Goal: Transaction & Acquisition: Purchase product/service

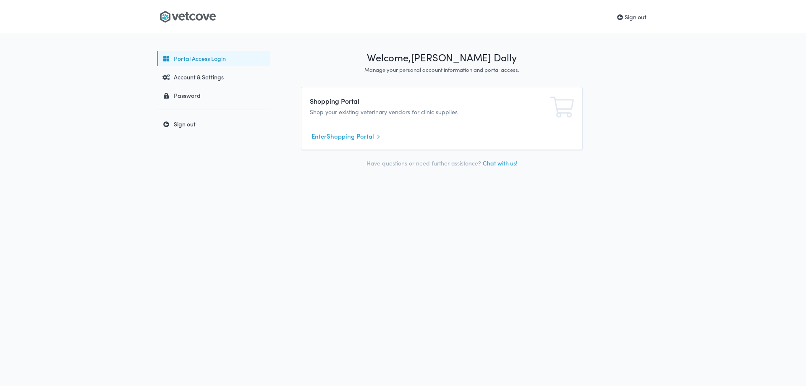
click at [198, 20] on icon at bounding box center [199, 16] width 7 height 7
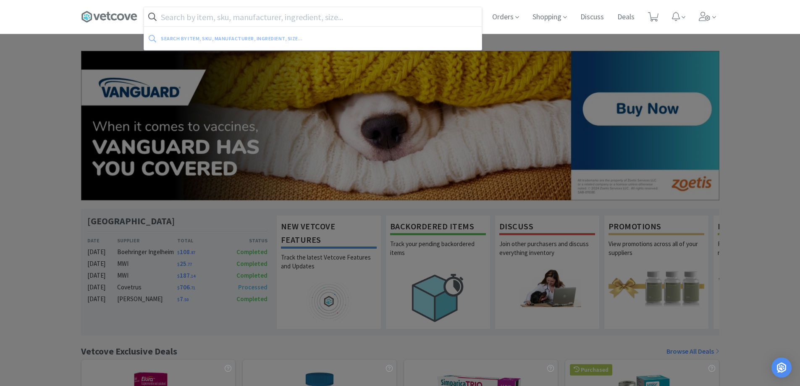
click at [312, 24] on input "text" at bounding box center [313, 16] width 338 height 19
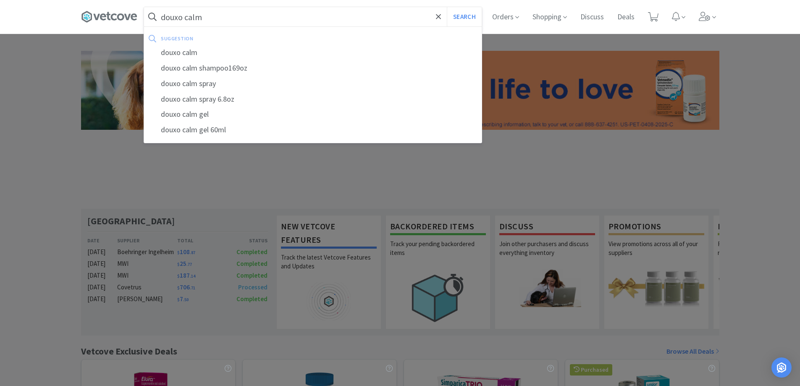
type input "douxo calm"
click at [447, 7] on button "Search" at bounding box center [464, 16] width 35 height 19
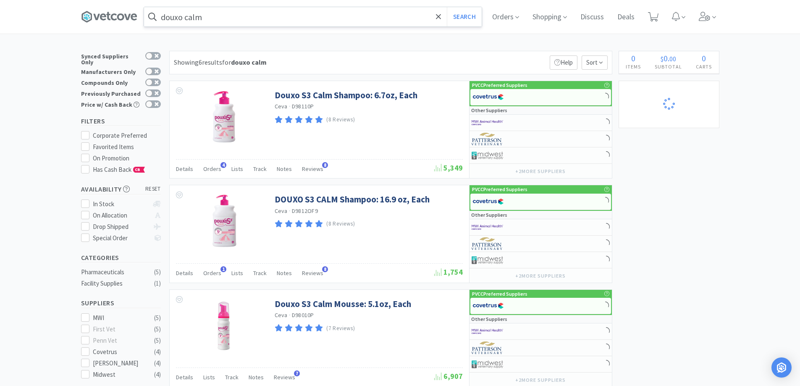
select select "1"
select select "10"
select select "1"
select select "12"
select select "1"
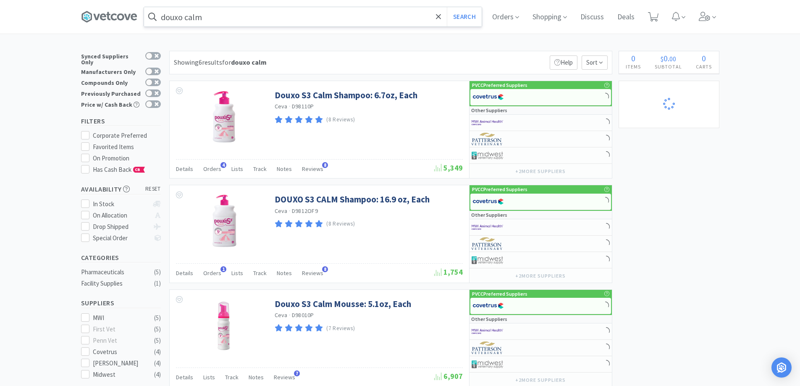
select select "1"
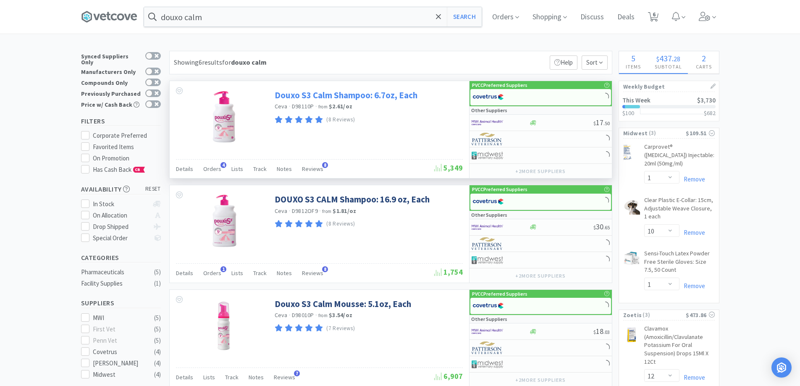
select select "2"
select select "10"
select select "2"
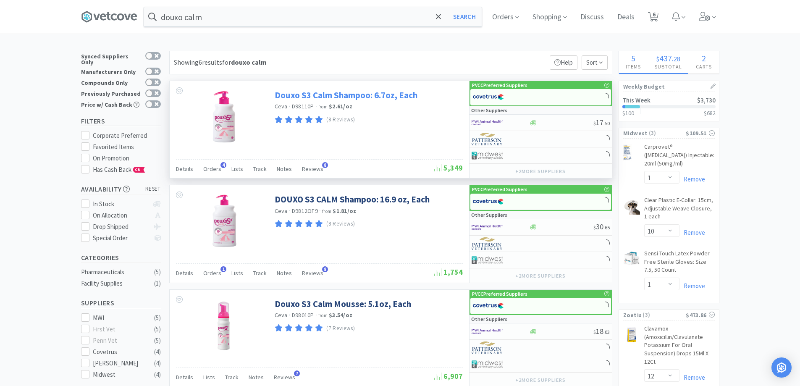
select select "3"
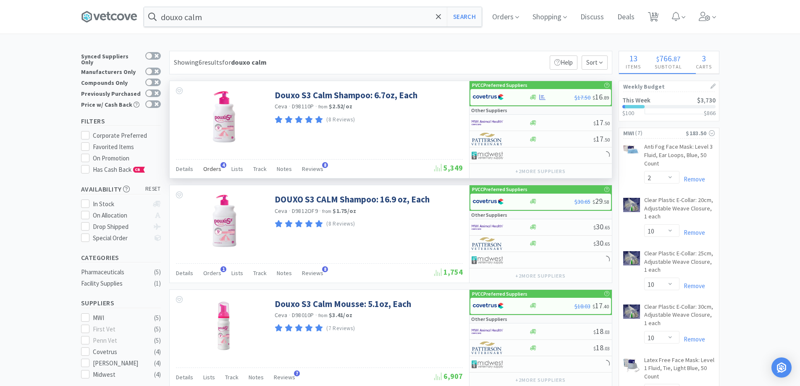
click at [213, 169] on span "Orders" at bounding box center [212, 169] width 18 height 8
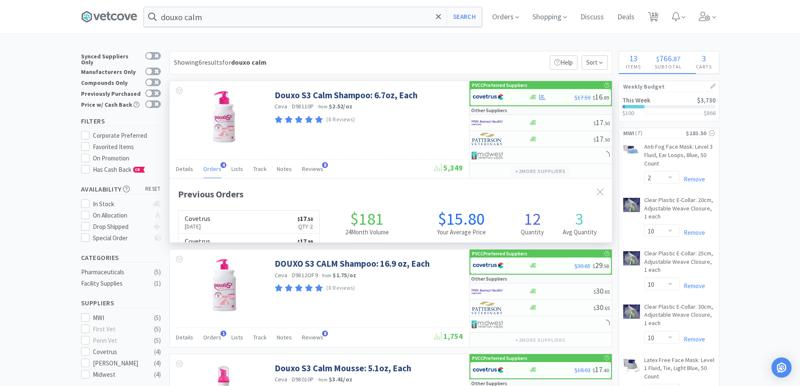
select select "6"
select select "1"
select select "10"
select select "1"
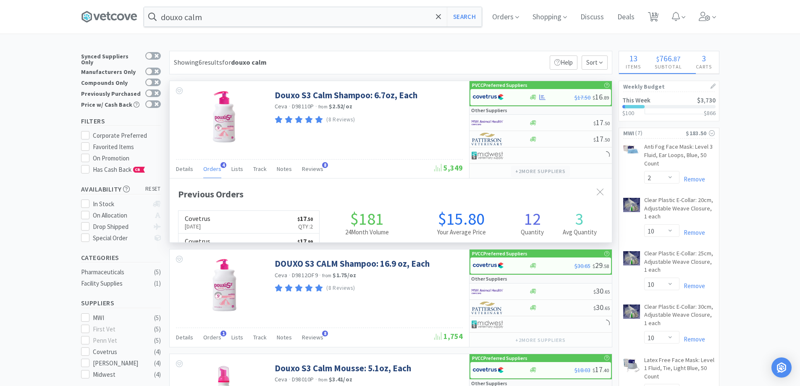
select select "1"
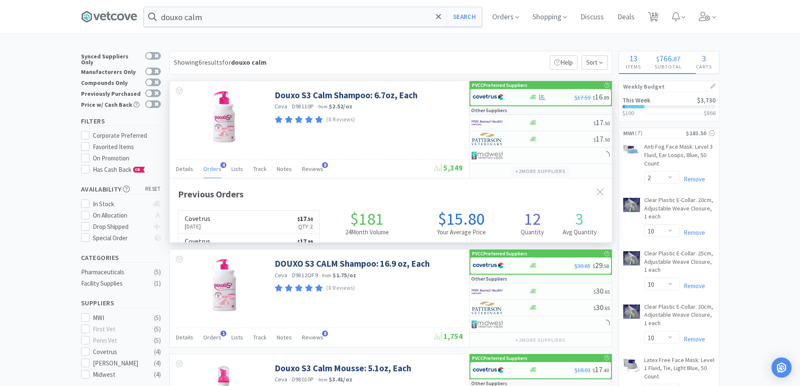
select select "2"
select select "50"
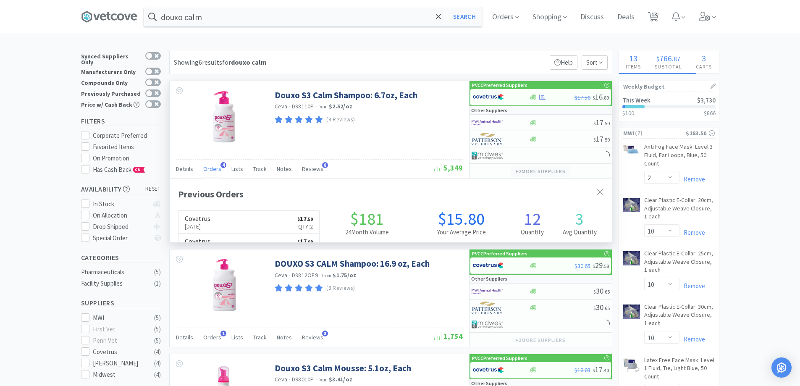
select select "50"
select select "1"
select select "50"
select select "4"
select select "1"
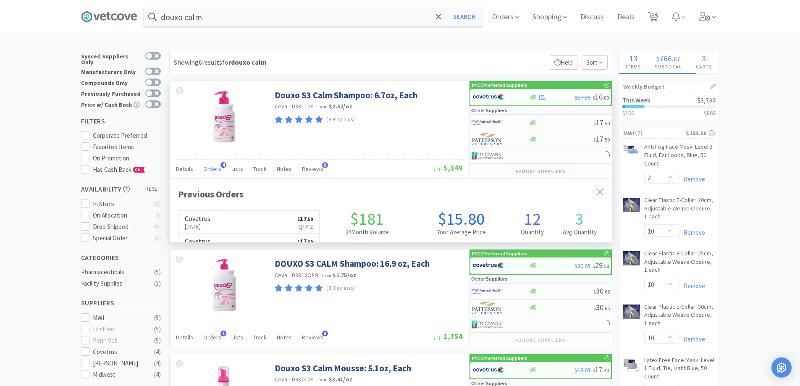
select select "3"
select select "1"
select select "2"
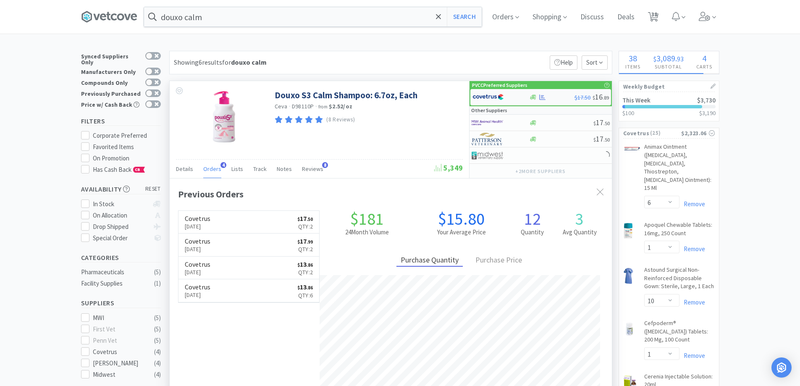
scroll to position [218, 442]
click at [575, 100] on span "$17.50" at bounding box center [583, 98] width 16 height 8
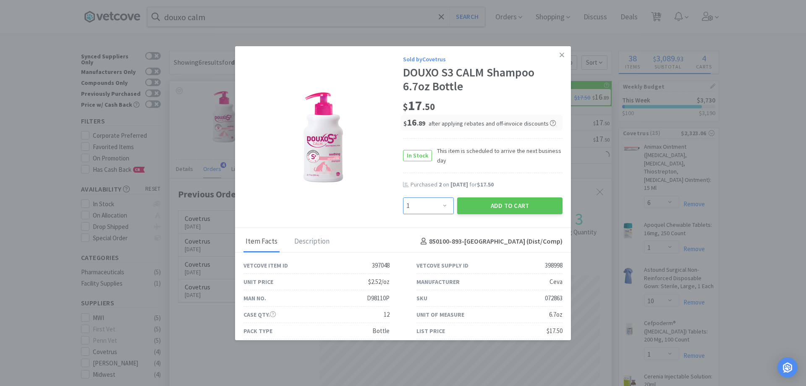
click at [439, 202] on select "Enter Quantity 1 2 3 4 5 6 7 8 9 10 11 12 13 14 15 16 17 18 19 20 Enter Quantity" at bounding box center [428, 205] width 51 height 17
select select "2"
click at [403, 197] on select "Enter Quantity 1 2 3 4 5 6 7 8 9 10 11 12 13 14 15 16 17 18 19 20 Enter Quantity" at bounding box center [428, 205] width 51 height 17
drag, startPoint x: 494, startPoint y: 205, endPoint x: 628, endPoint y: 16, distance: 231.7
click at [494, 205] on button "Add to Cart" at bounding box center [509, 205] width 105 height 17
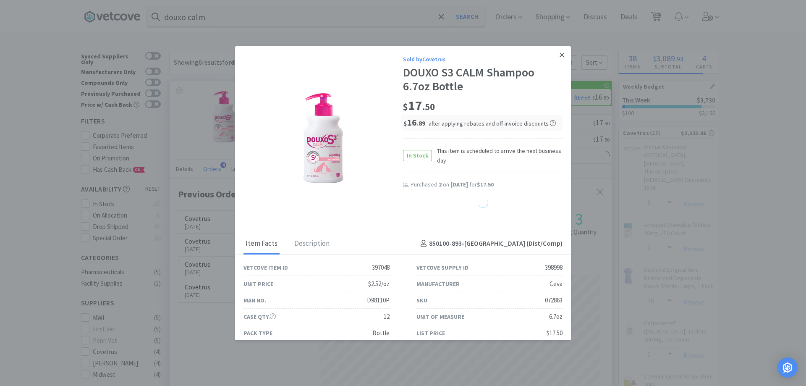
click at [560, 55] on icon at bounding box center [562, 55] width 5 height 5
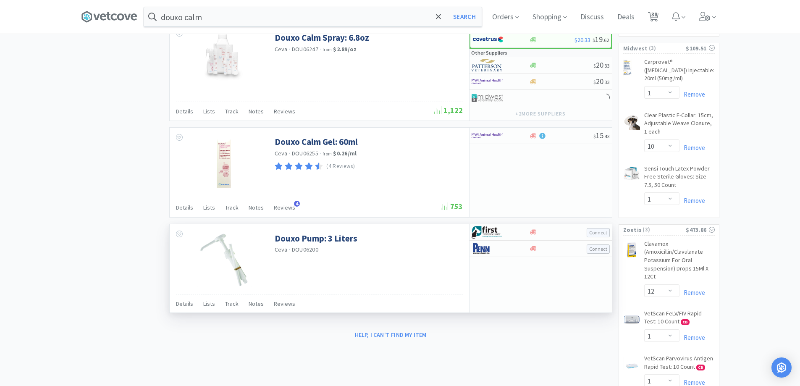
select select "6"
select select "1"
select select "10"
select select "1"
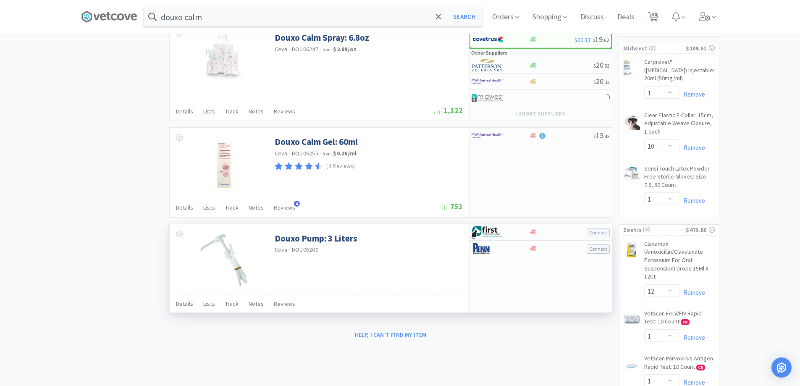
select select "1"
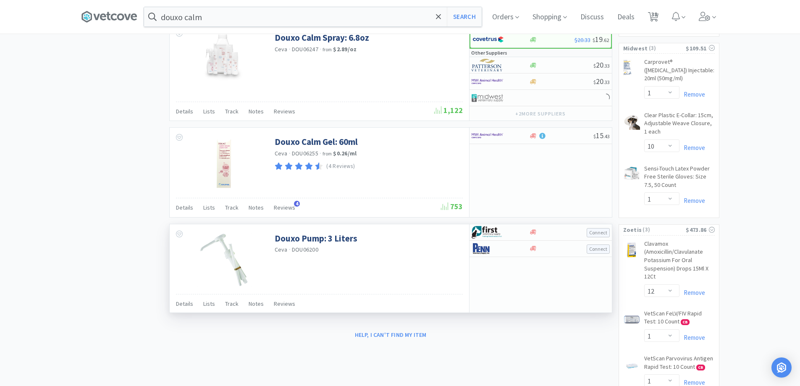
select select "2"
select select "50"
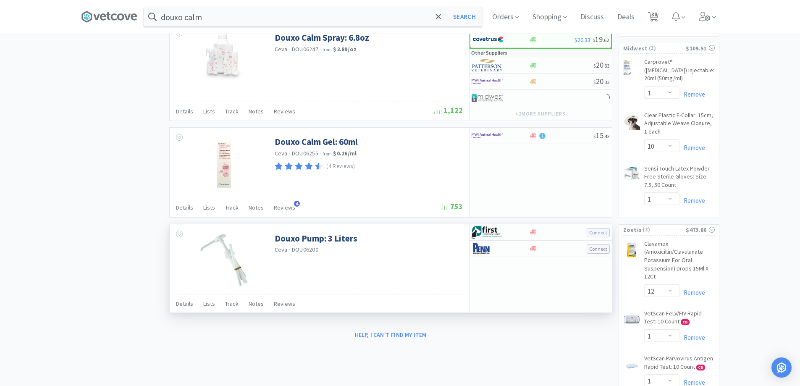
select select "50"
select select "1"
select select "50"
select select "4"
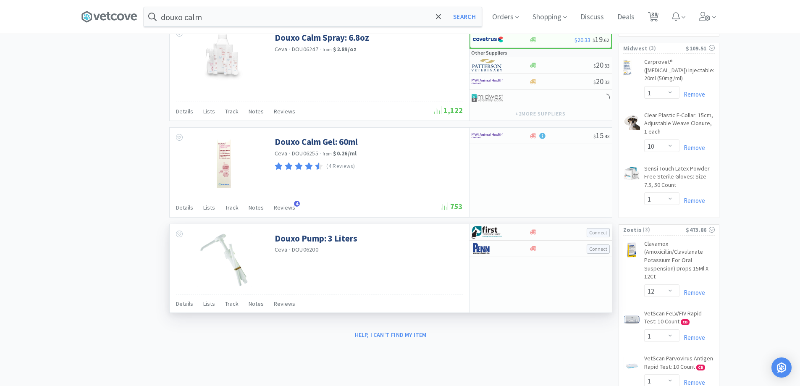
select select "1"
select select "3"
select select "1"
select select "2"
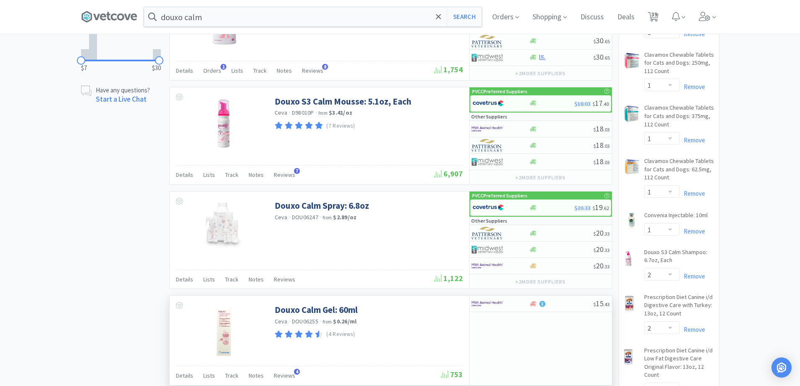
scroll to position [84, 0]
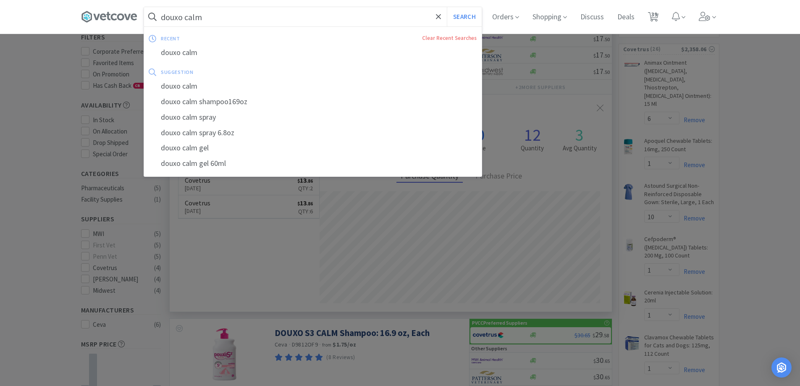
click at [275, 23] on input "douxo calm" at bounding box center [313, 16] width 338 height 19
click at [273, 23] on input "douxo calm" at bounding box center [313, 16] width 338 height 19
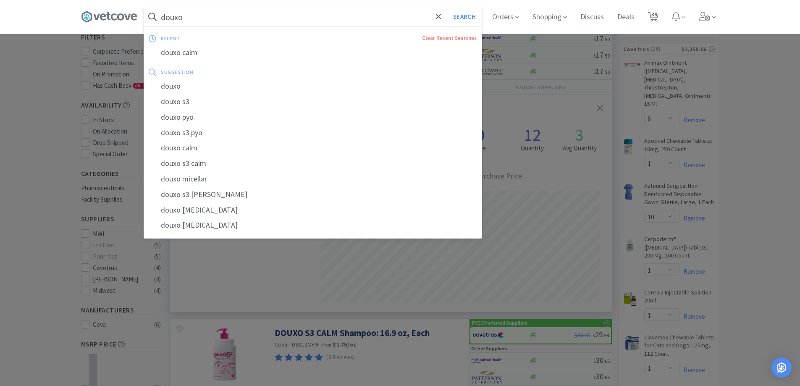
click at [447, 7] on button "Search" at bounding box center [464, 16] width 35 height 19
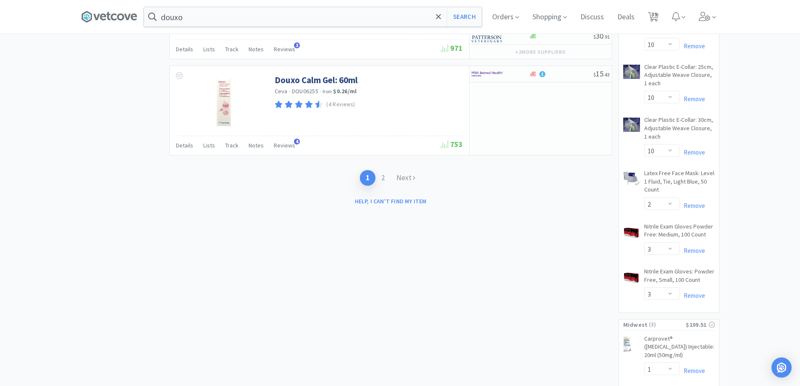
scroll to position [1218, 0]
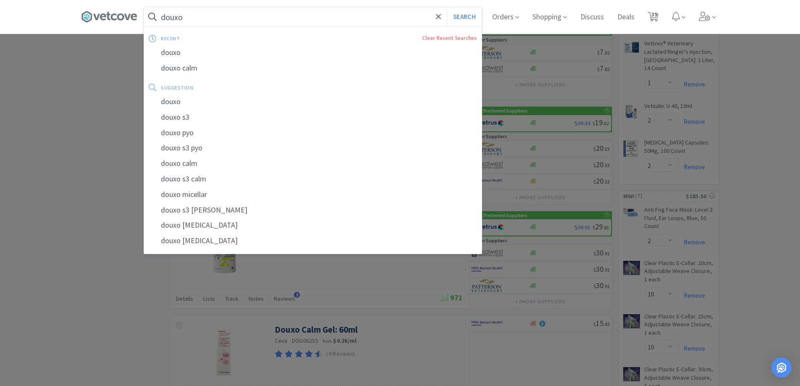
click at [194, 16] on input "douxo" at bounding box center [313, 16] width 338 height 19
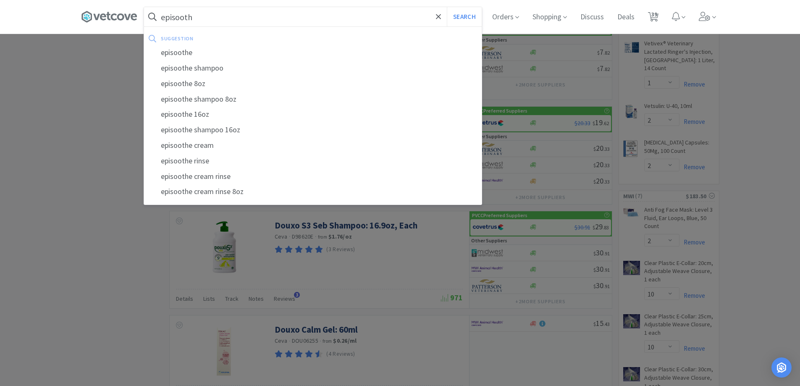
type input "episooth"
click at [447, 7] on button "Search" at bounding box center [464, 16] width 35 height 19
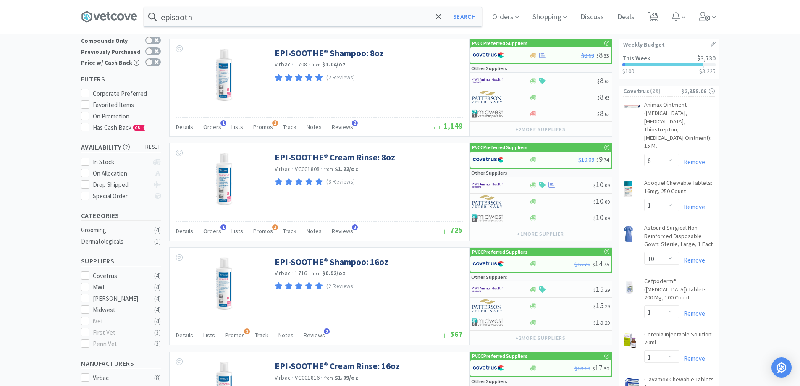
scroll to position [380, 0]
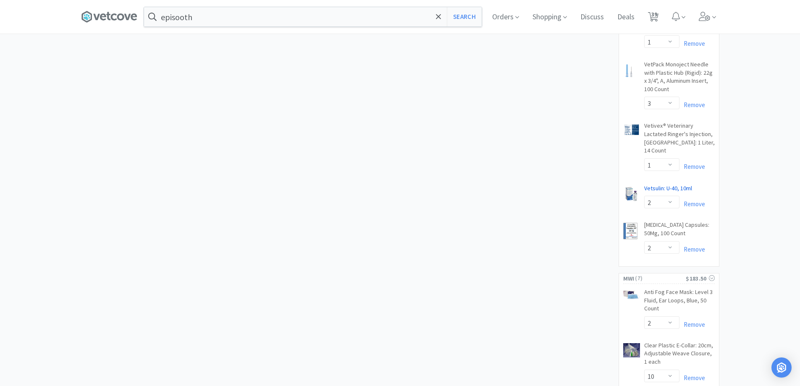
scroll to position [1178, 0]
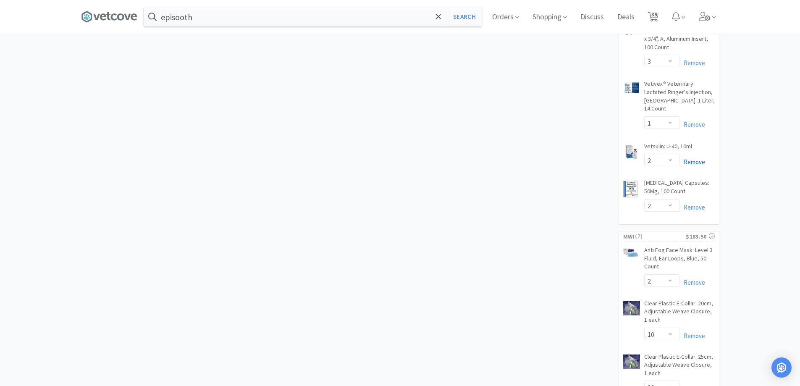
click at [702, 158] on link "Remove" at bounding box center [693, 162] width 26 height 8
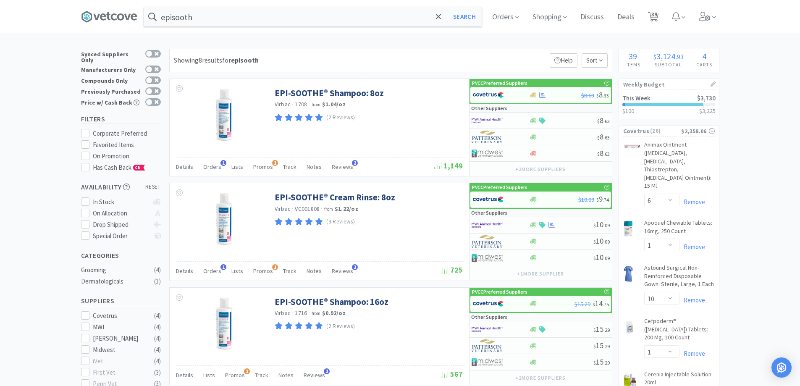
scroll to position [0, 0]
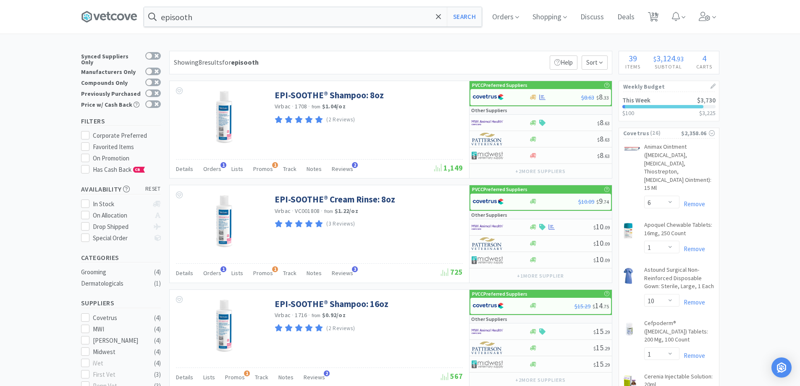
select select "2"
click at [657, 17] on span "38" at bounding box center [654, 14] width 6 height 34
select select "12"
select select "1"
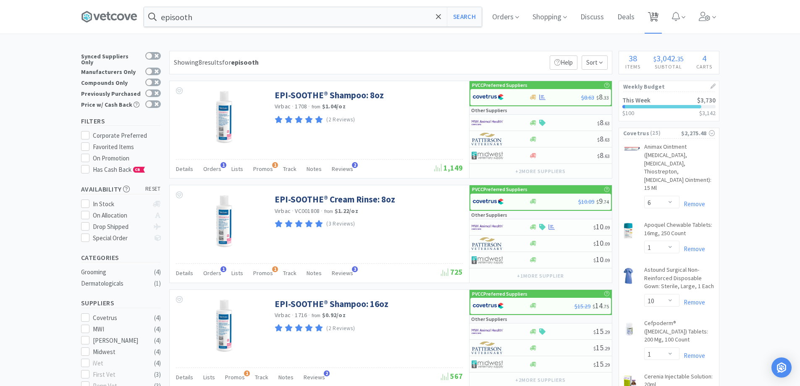
select select "6"
select select "1"
select select "10"
select select "1"
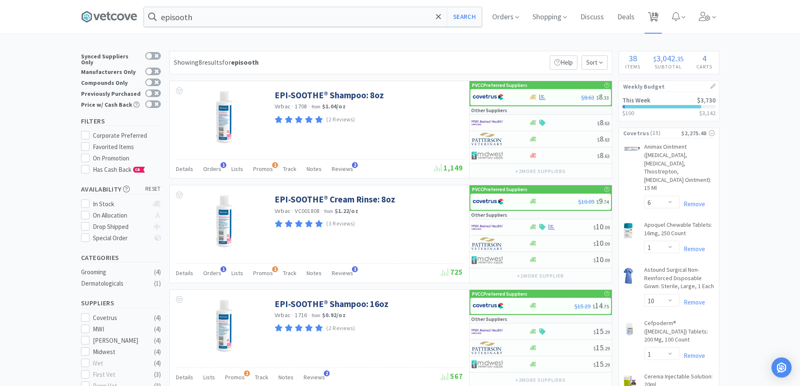
select select "1"
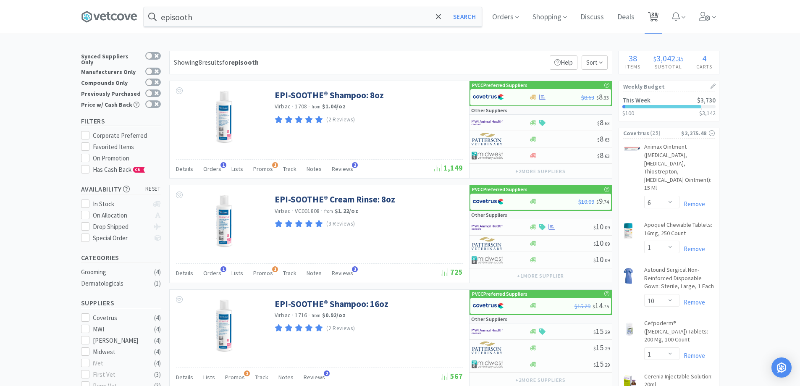
select select "2"
select select "50"
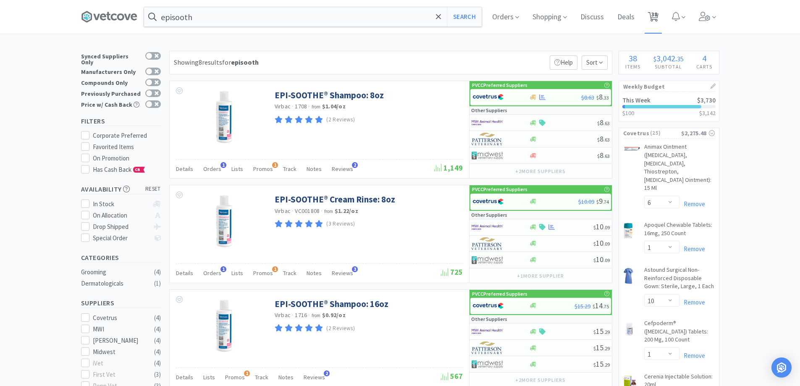
select select "50"
select select "1"
select select "50"
select select "4"
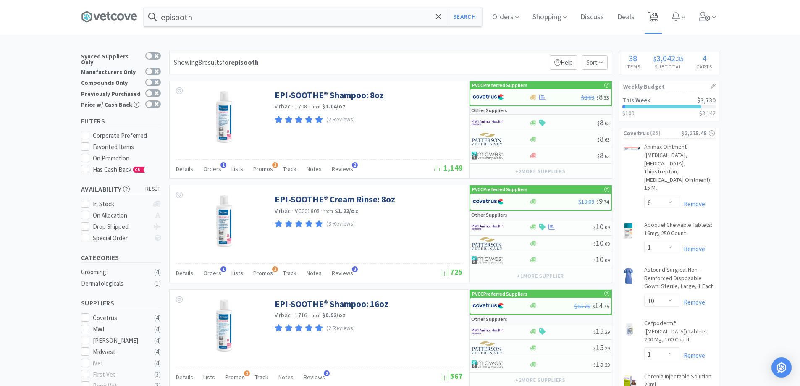
select select "1"
select select "3"
select select "1"
select select "2"
select select "1"
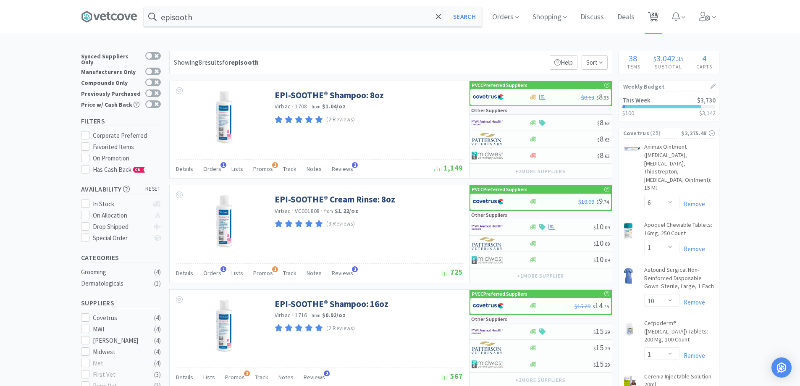
select select "2"
select select "10"
select select "2"
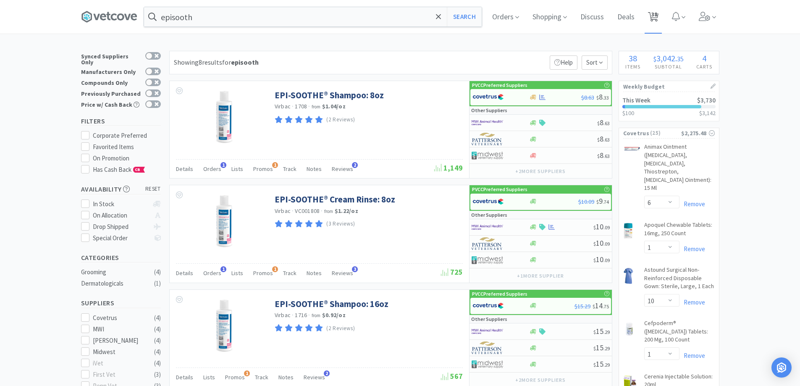
select select "3"
select select "1"
select select "10"
select select "1"
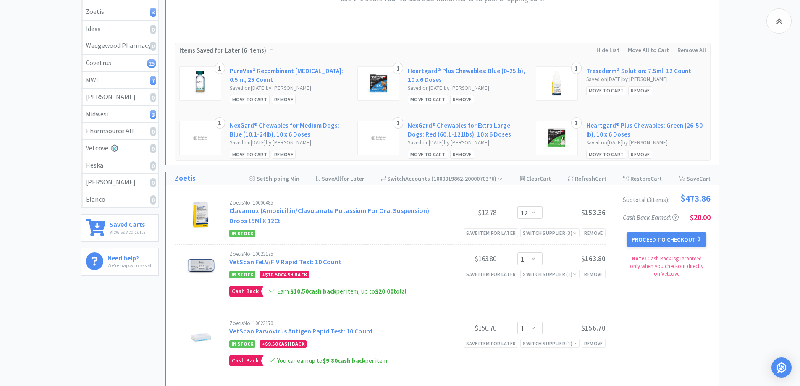
scroll to position [210, 0]
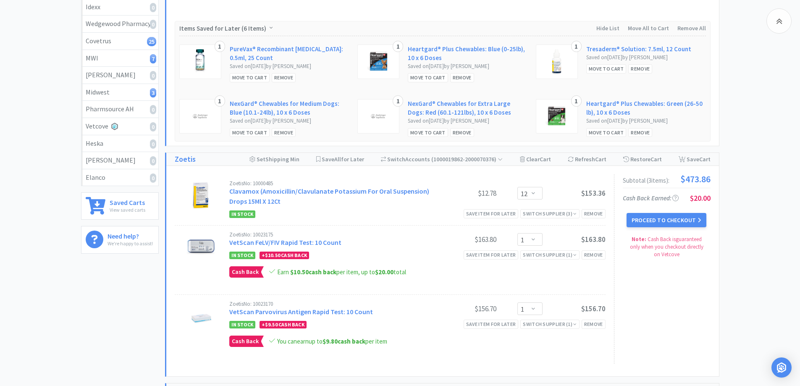
click at [683, 230] on div "Subtotal ( 3 item s ): $473.86 Cash Back Earned : $20.00 Proceed to Checkout No…" at bounding box center [662, 268] width 97 height 189
click at [683, 222] on button "Proceed to Checkout" at bounding box center [667, 220] width 80 height 14
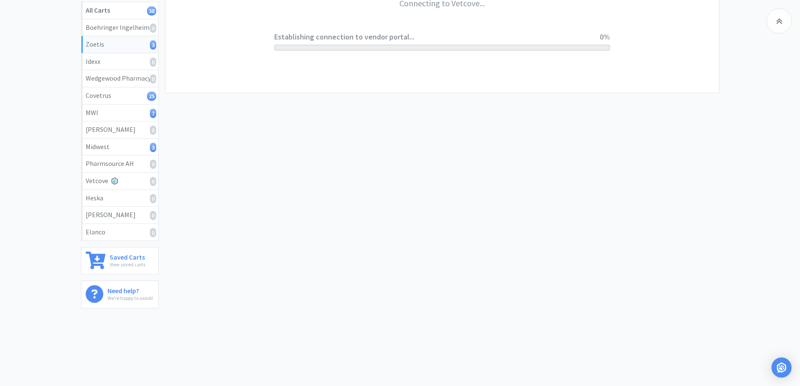
scroll to position [155, 0]
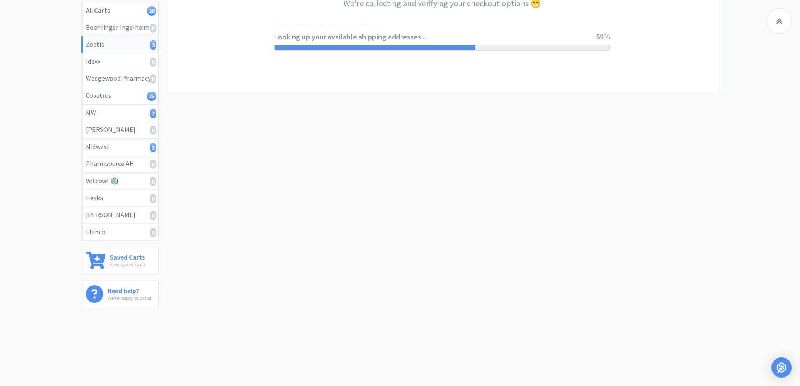
select select "invoice"
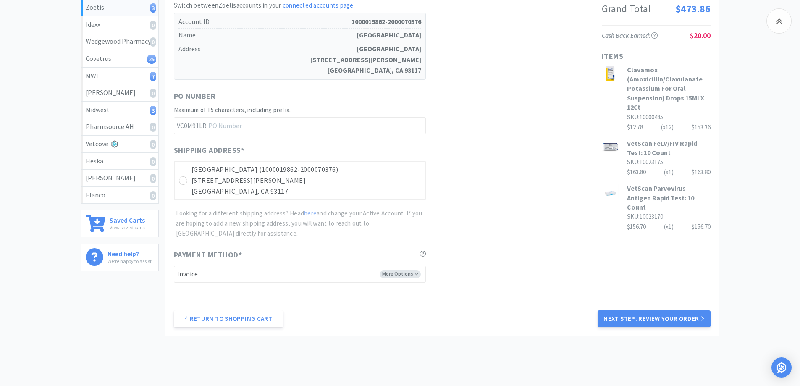
scroll to position [228, 0]
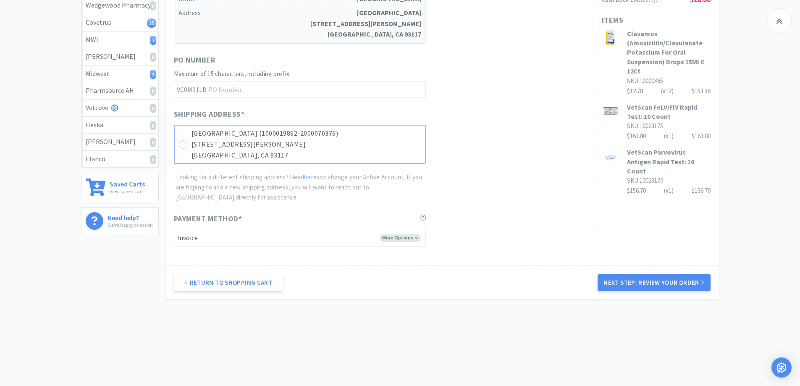
click at [264, 131] on p "[GEOGRAPHIC_DATA] (1000019862-2000070376)" at bounding box center [306, 133] width 229 height 11
click at [621, 285] on button "Next Step: Review Your Order" at bounding box center [654, 282] width 113 height 17
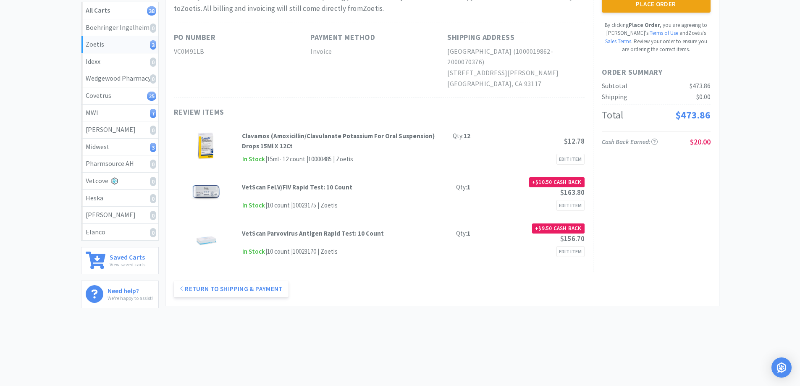
scroll to position [0, 0]
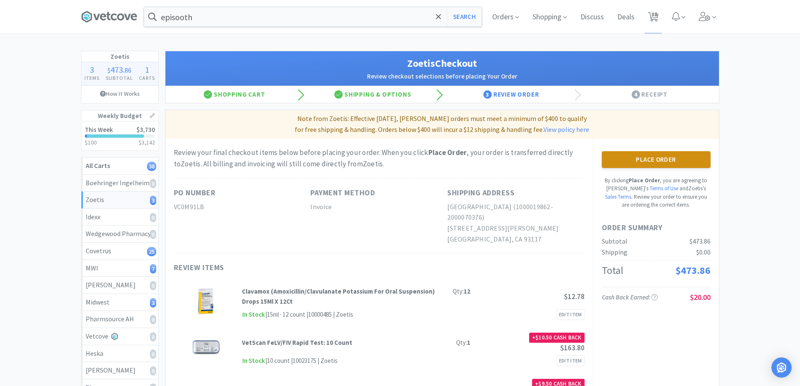
click at [666, 165] on button "Place Order" at bounding box center [656, 159] width 109 height 17
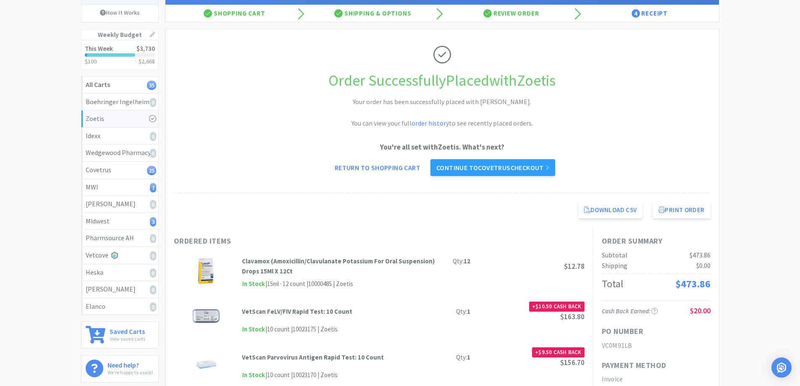
scroll to position [84, 0]
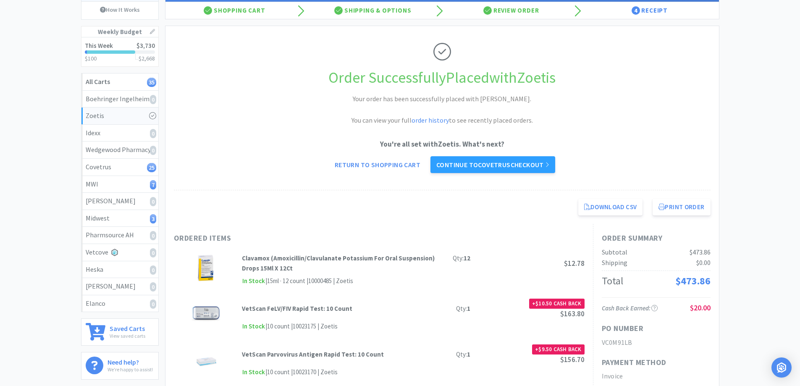
click at [516, 172] on link "Continue to Covetrus checkout" at bounding box center [493, 164] width 125 height 17
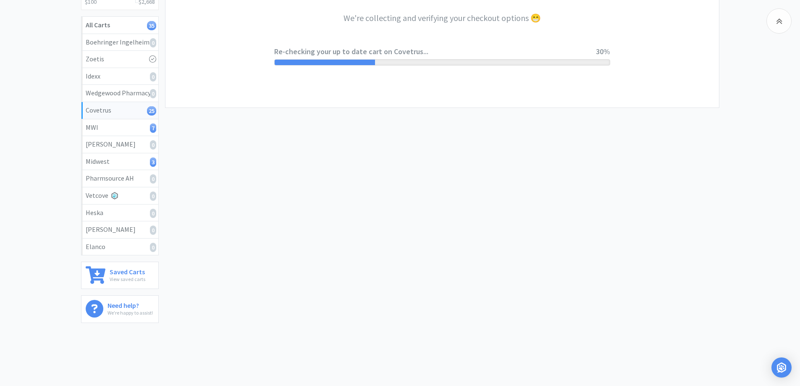
scroll to position [155, 0]
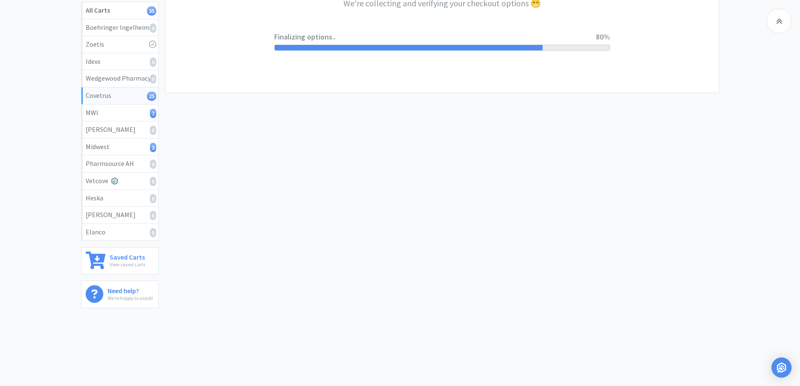
select select "ACCOUNT"
select select "cvt-standard-net"
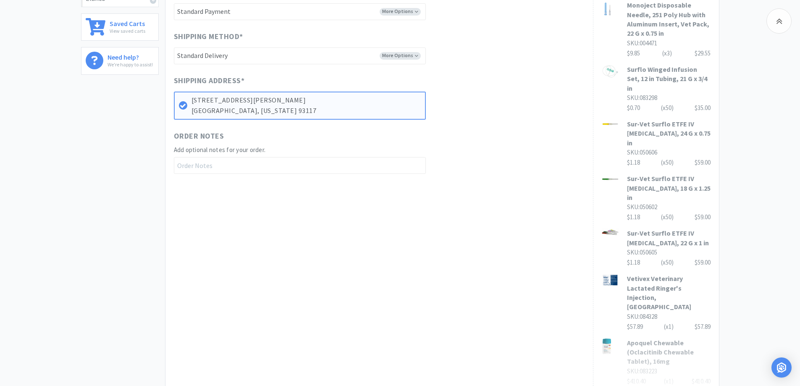
scroll to position [492, 0]
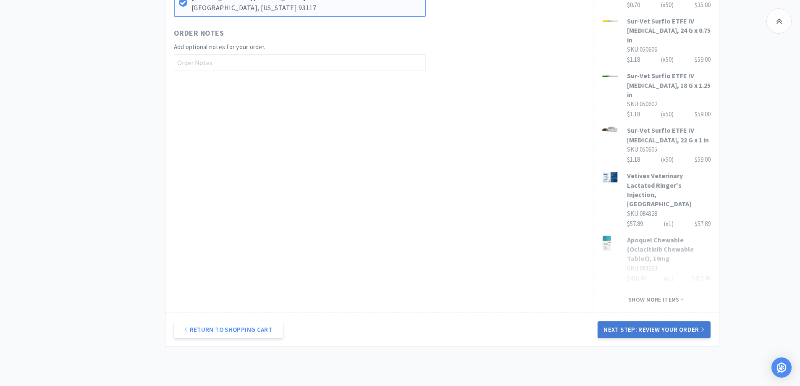
click at [656, 321] on button "Next Step: Review Your Order" at bounding box center [654, 329] width 113 height 17
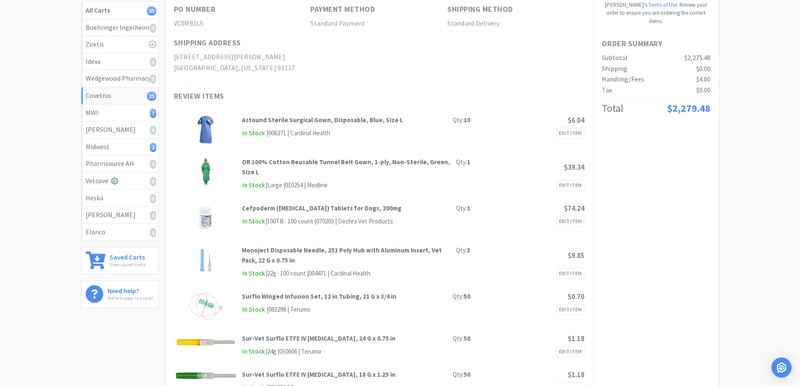
scroll to position [0, 0]
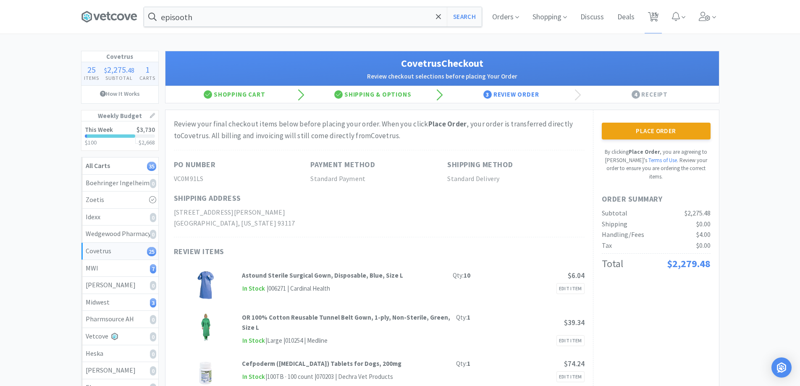
click at [636, 129] on button "Place Order" at bounding box center [656, 131] width 109 height 17
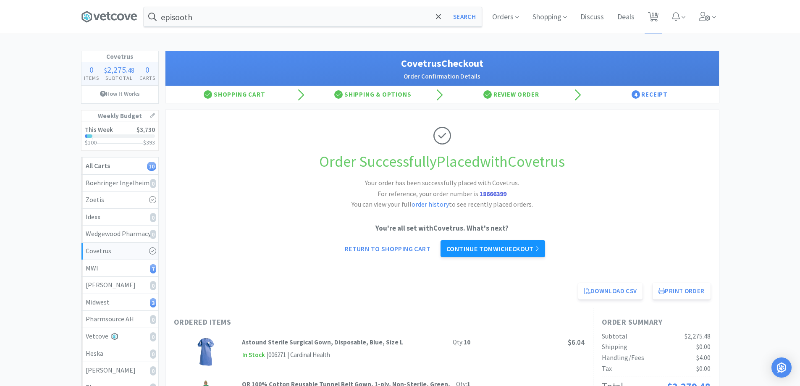
click at [488, 246] on link "Continue to MWI checkout" at bounding box center [493, 248] width 105 height 17
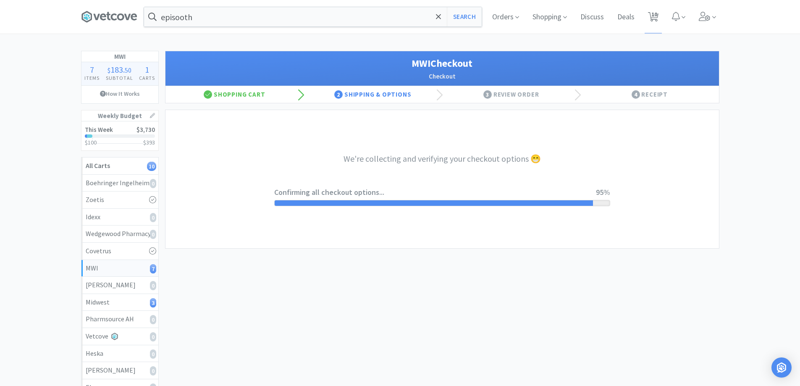
select select "STD_"
select select "FVS"
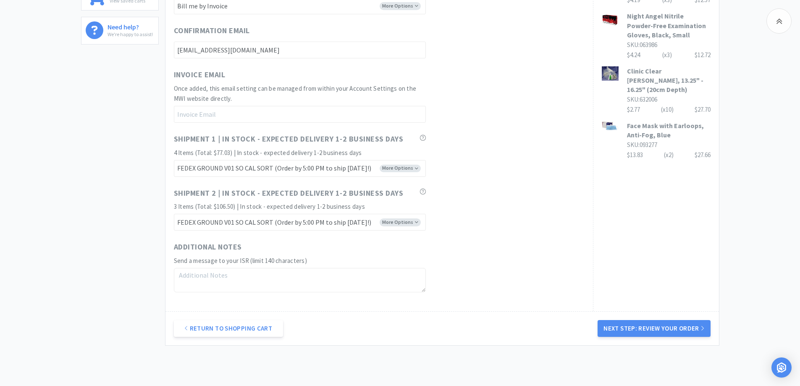
scroll to position [420, 0]
click at [656, 331] on button "Next Step: Review Your Order" at bounding box center [654, 327] width 113 height 17
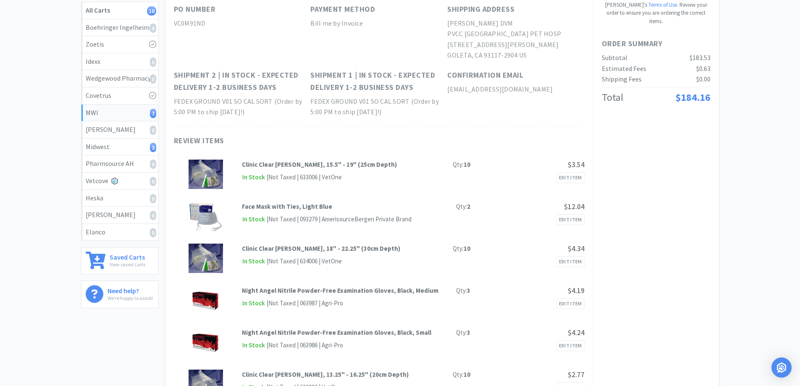
scroll to position [0, 0]
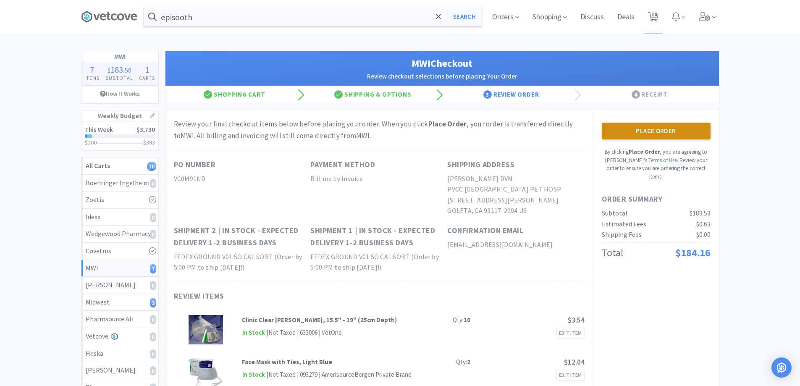
click at [685, 139] on button "Place Order" at bounding box center [656, 131] width 109 height 17
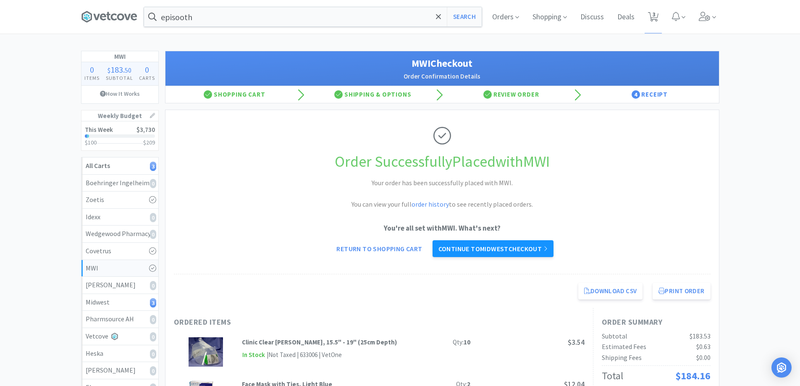
click at [469, 247] on link "Continue to Midwest checkout" at bounding box center [493, 248] width 121 height 17
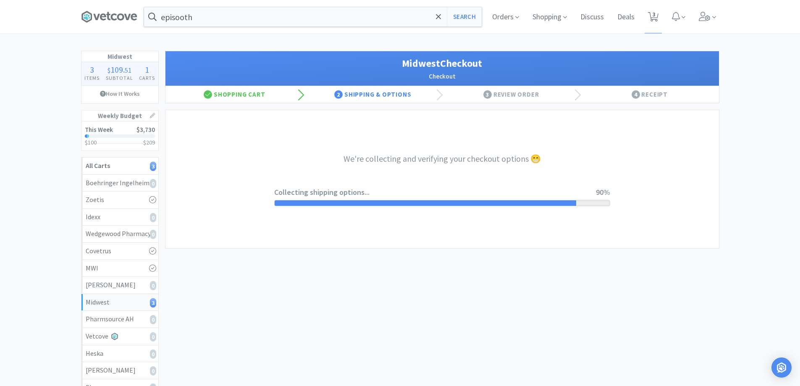
select select "3"
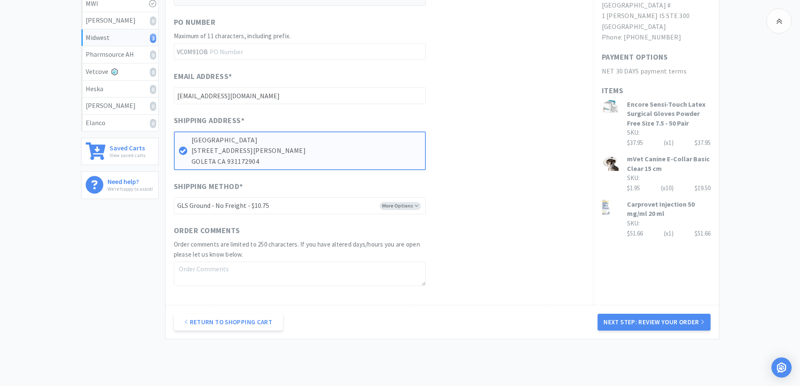
scroll to position [220, 0]
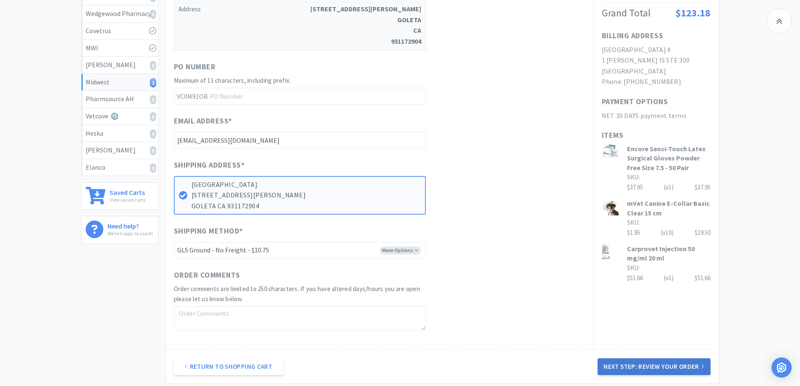
click at [686, 372] on button "Next Step: Review Your Order" at bounding box center [654, 366] width 113 height 17
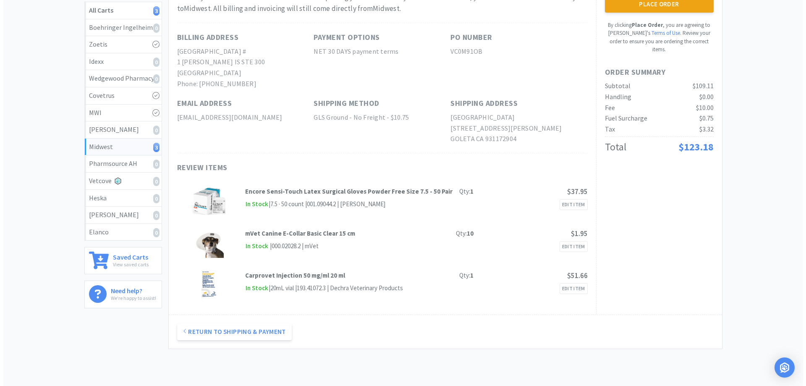
scroll to position [0, 0]
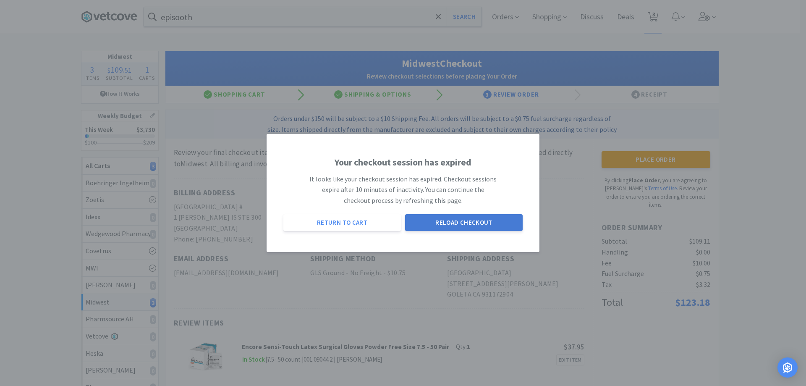
click at [496, 223] on button "Reload Checkout" at bounding box center [464, 222] width 118 height 17
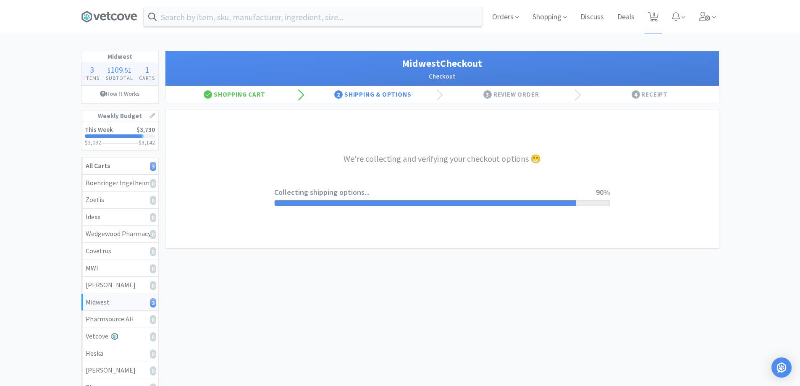
select select "3"
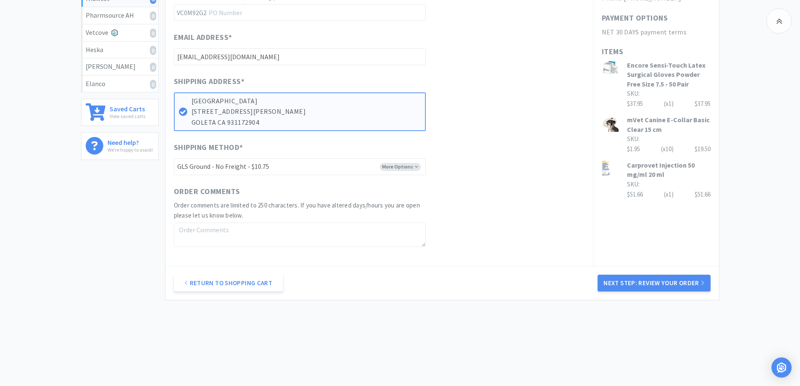
scroll to position [304, 0]
click at [680, 276] on button "Next Step: Review Your Order" at bounding box center [654, 282] width 113 height 17
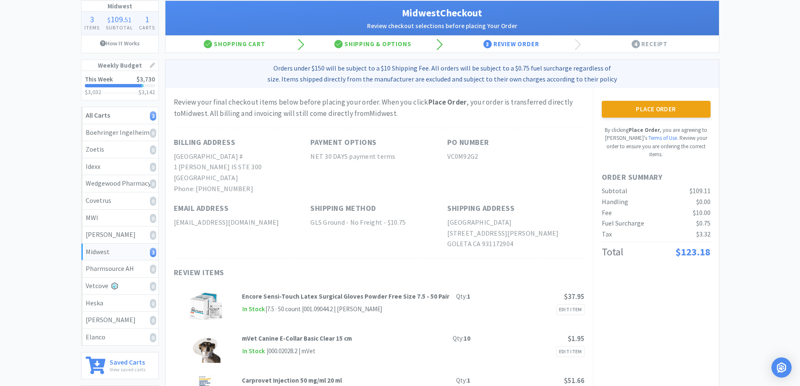
scroll to position [0, 0]
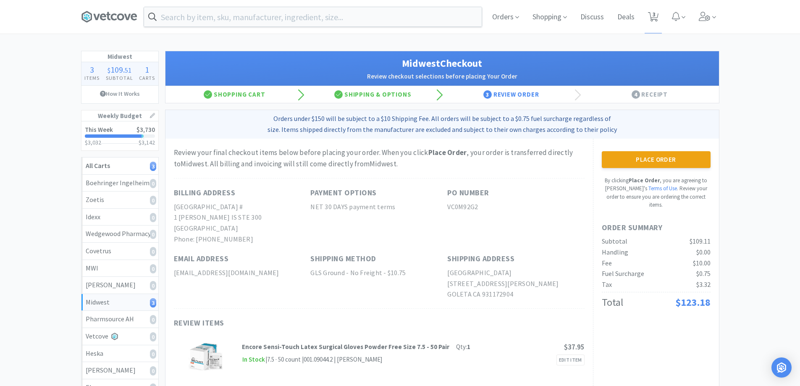
click at [667, 158] on button "Place Order" at bounding box center [656, 159] width 109 height 17
